Goal: Information Seeking & Learning: Learn about a topic

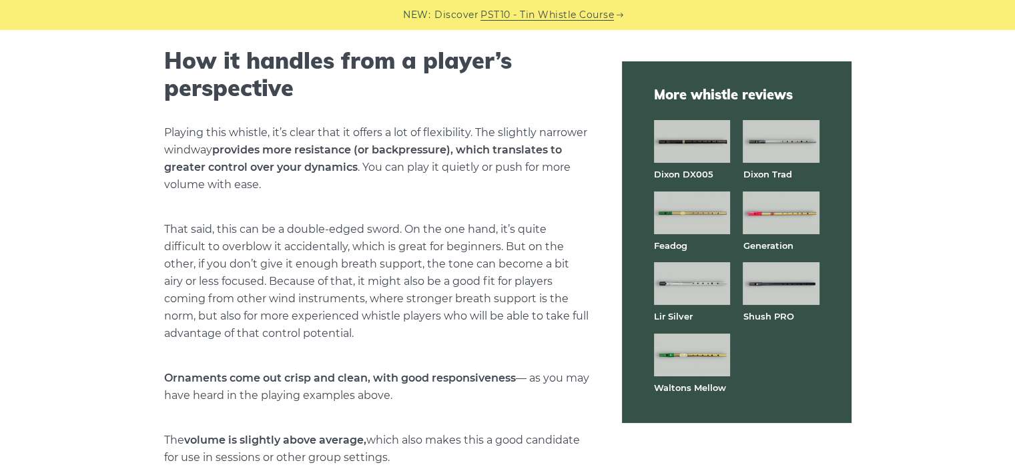
scroll to position [3144, 0]
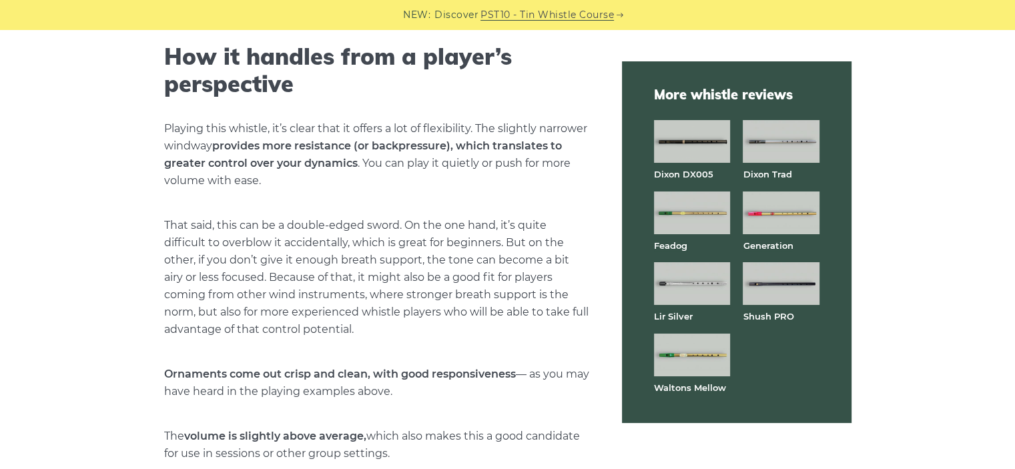
click at [166, 253] on p "That said, this can be a double-edged sword. On the one hand, it’s quite diffic…" at bounding box center [377, 277] width 426 height 121
click at [170, 288] on p "That said, this can be a double-edged sword. On the one hand, it’s quite diffic…" at bounding box center [377, 277] width 426 height 121
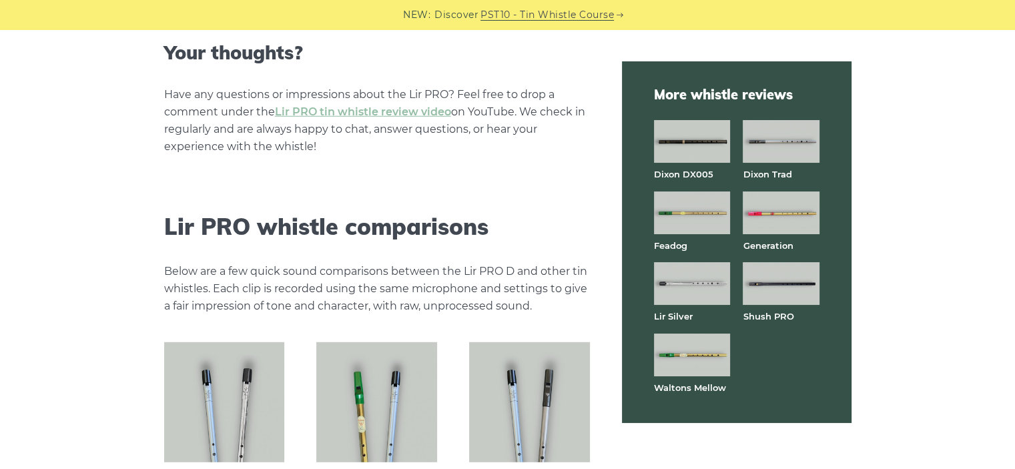
scroll to position [3596, 0]
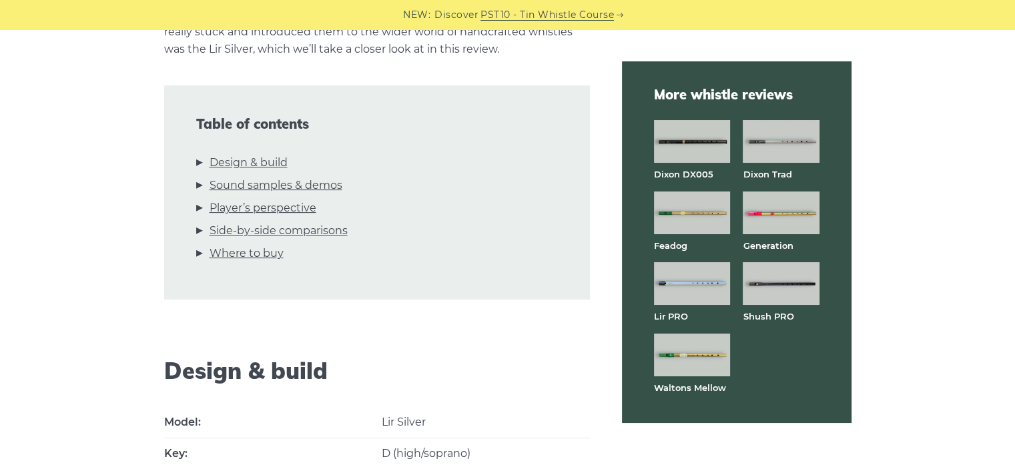
scroll to position [408, 0]
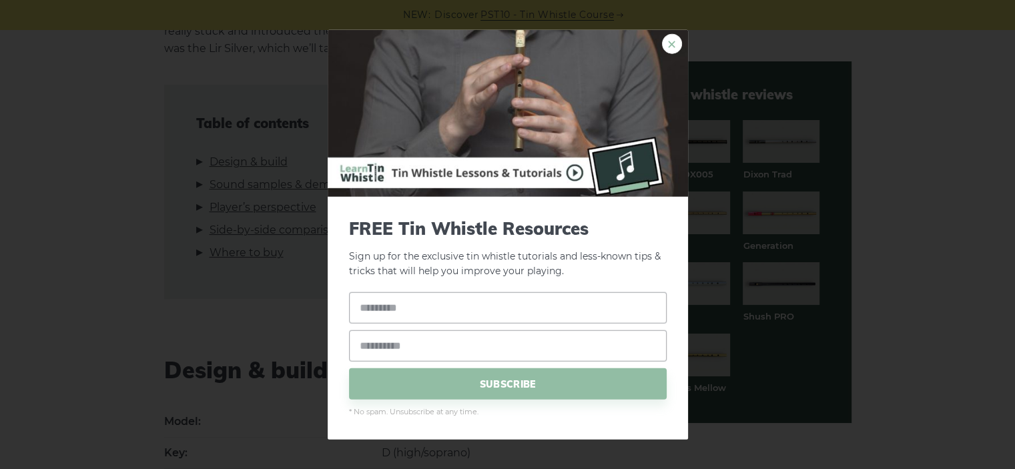
click at [671, 40] on link "×" at bounding box center [672, 43] width 20 height 20
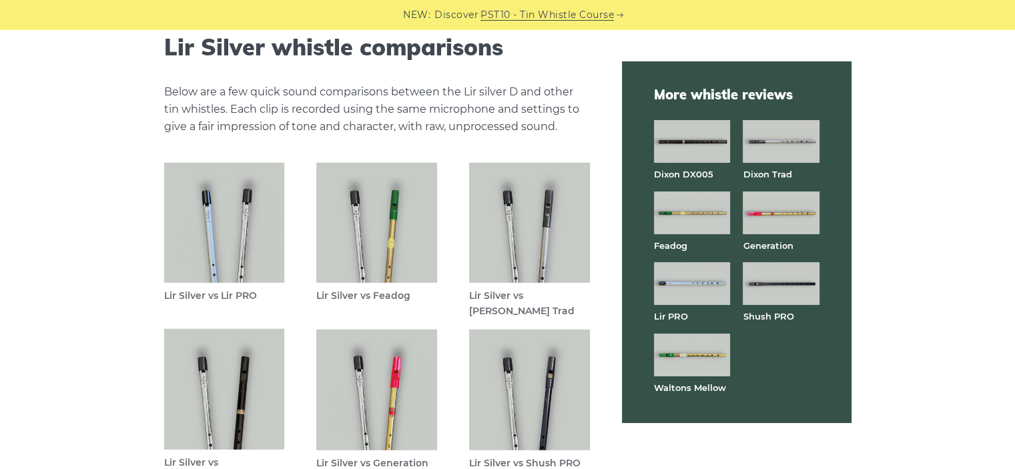
scroll to position [3767, 0]
click at [358, 244] on img at bounding box center [376, 223] width 121 height 121
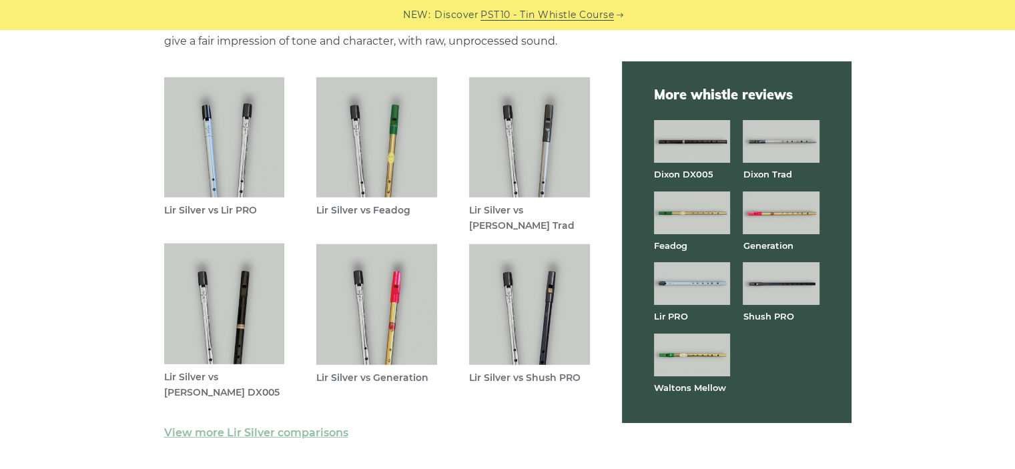
scroll to position [3853, 0]
click at [532, 330] on img at bounding box center [529, 304] width 121 height 121
click at [224, 154] on img at bounding box center [224, 137] width 121 height 121
click at [235, 308] on img at bounding box center [224, 304] width 121 height 121
click at [399, 142] on img at bounding box center [376, 137] width 121 height 121
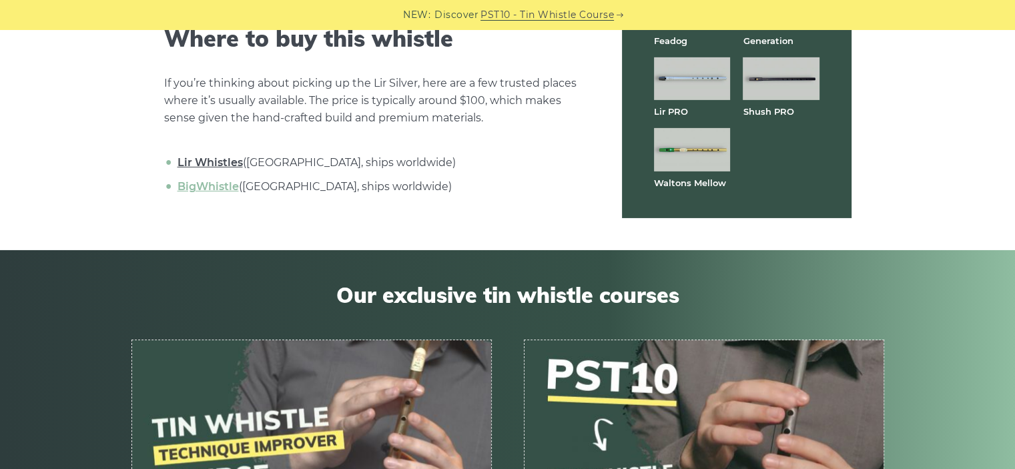
scroll to position [4275, 0]
